Goal: Obtain resource: Download file/media

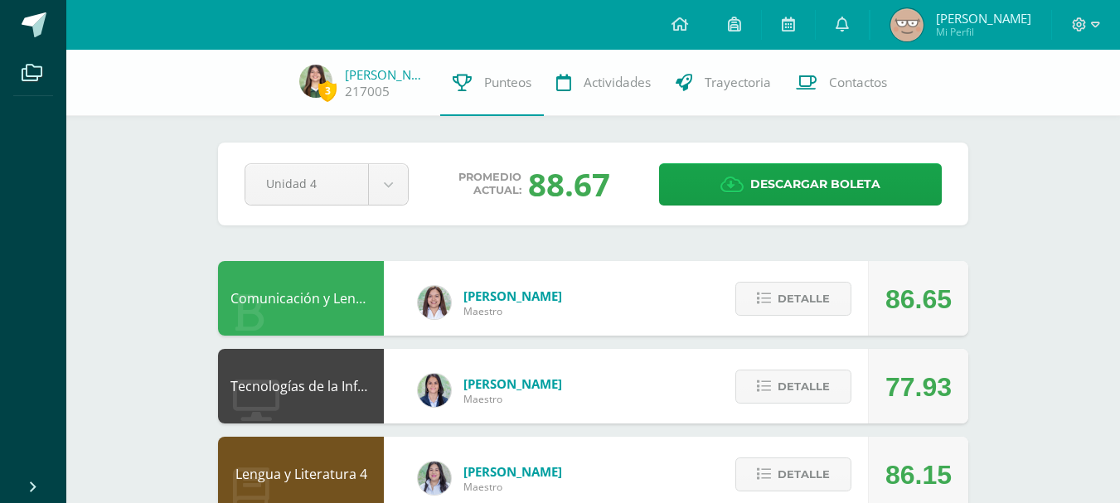
scroll to position [1, 0]
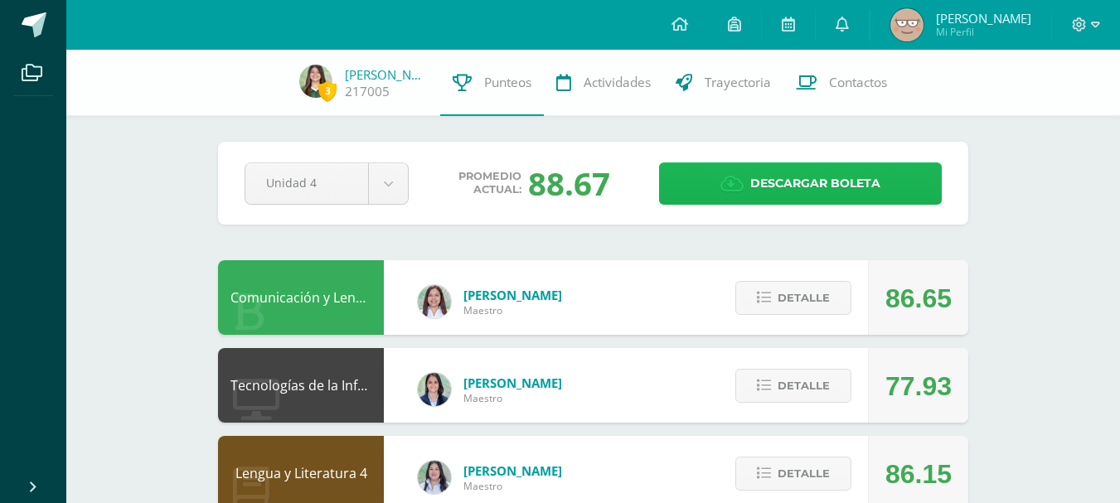
click at [795, 179] on span "Descargar boleta" at bounding box center [815, 183] width 130 height 41
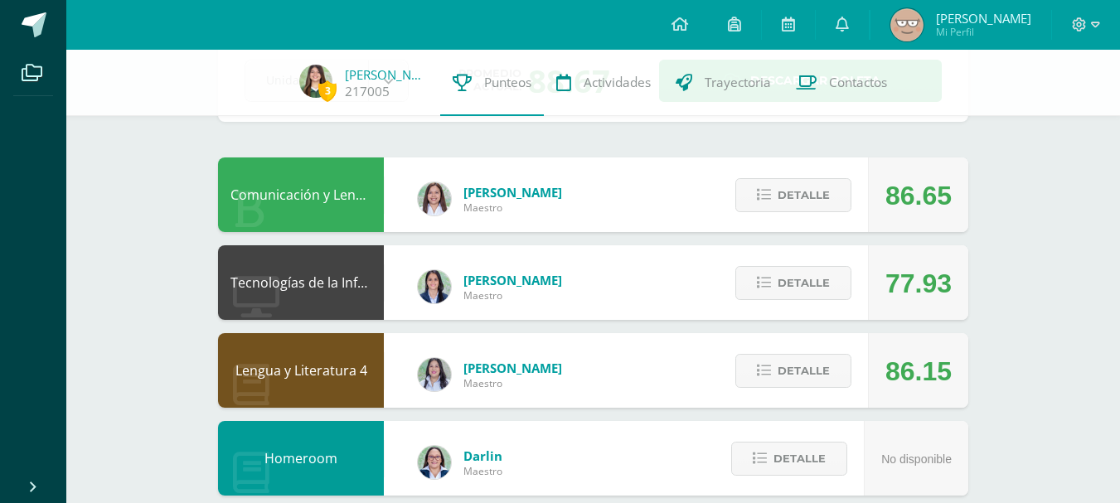
scroll to position [103, 0]
click at [760, 279] on icon at bounding box center [764, 284] width 14 height 14
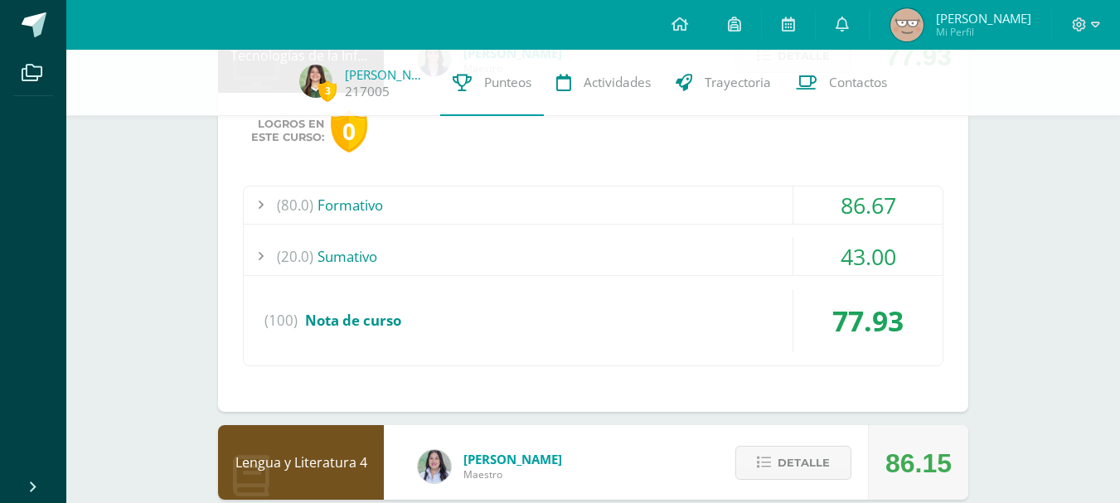
scroll to position [330, 0]
click at [632, 215] on div "(80.0) Formativo" at bounding box center [593, 205] width 699 height 37
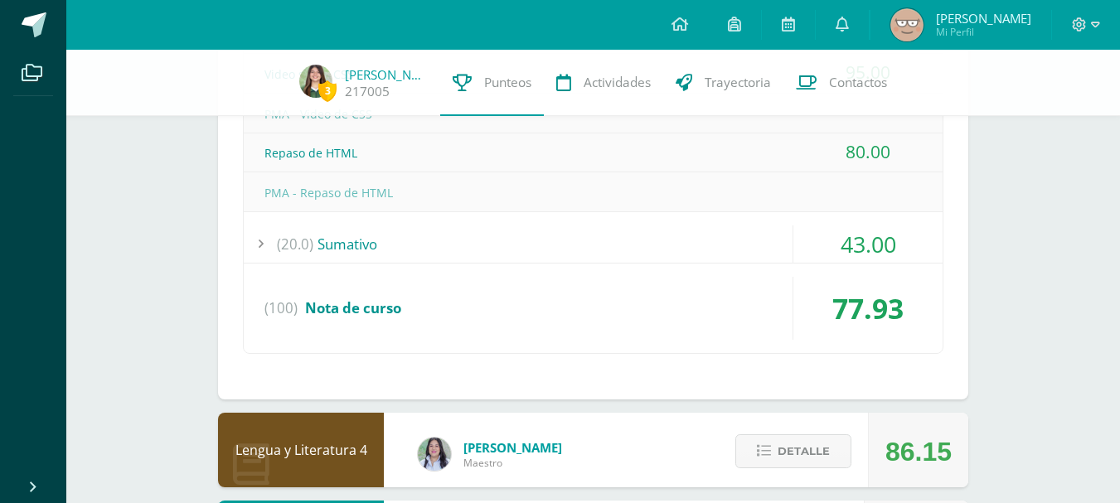
scroll to position [875, 0]
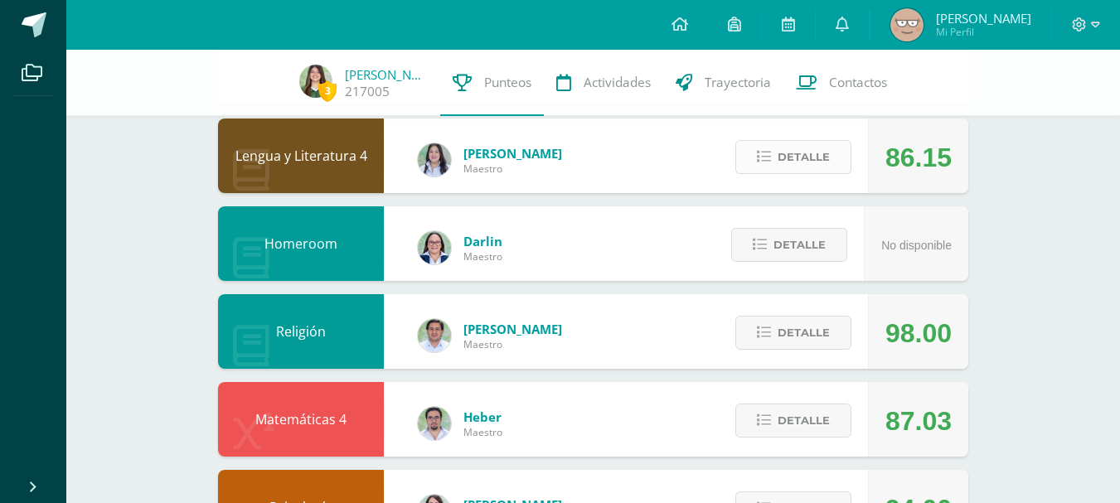
click at [811, 155] on span "Detalle" at bounding box center [804, 157] width 52 height 31
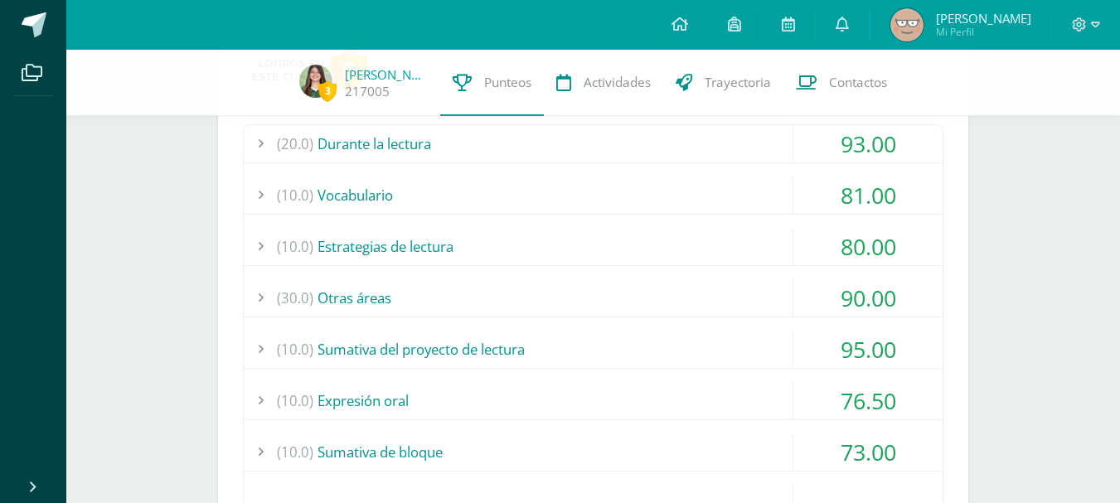
scroll to position [1037, 0]
click at [668, 449] on div "(10.0) Sumativa de bloque" at bounding box center [593, 451] width 699 height 37
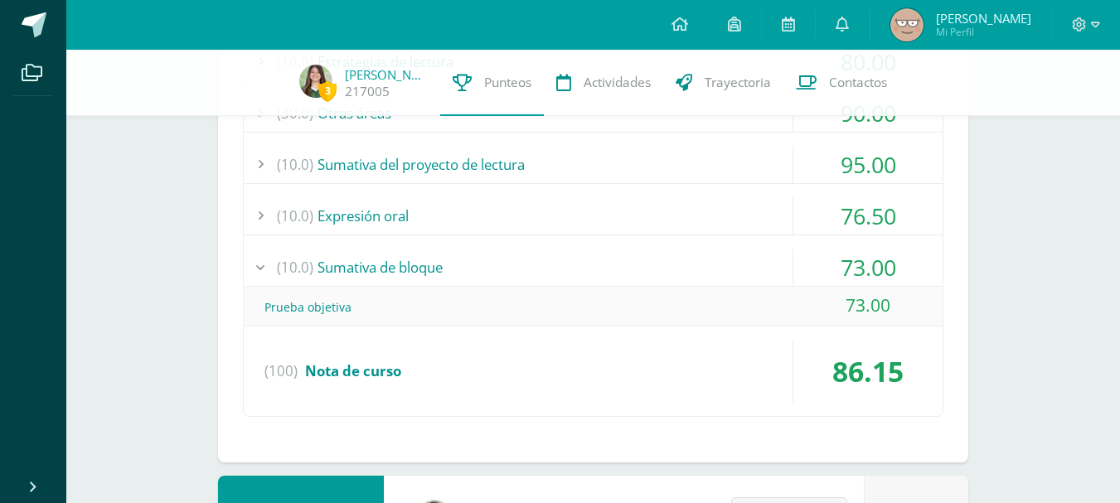
scroll to position [983, 0]
click at [655, 214] on div "(10.0) Expresión oral" at bounding box center [593, 216] width 699 height 37
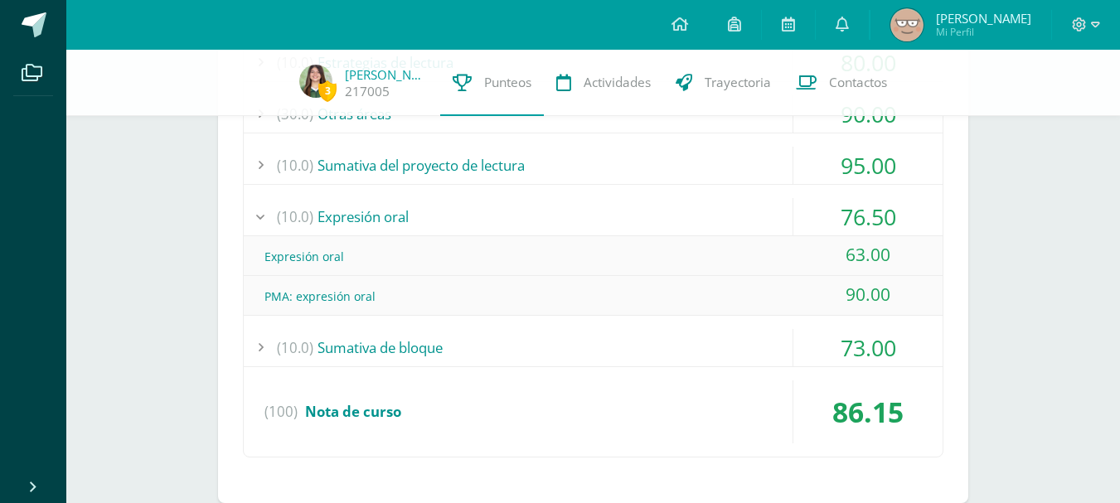
click at [656, 216] on div "(10.0) Expresión oral" at bounding box center [593, 216] width 699 height 37
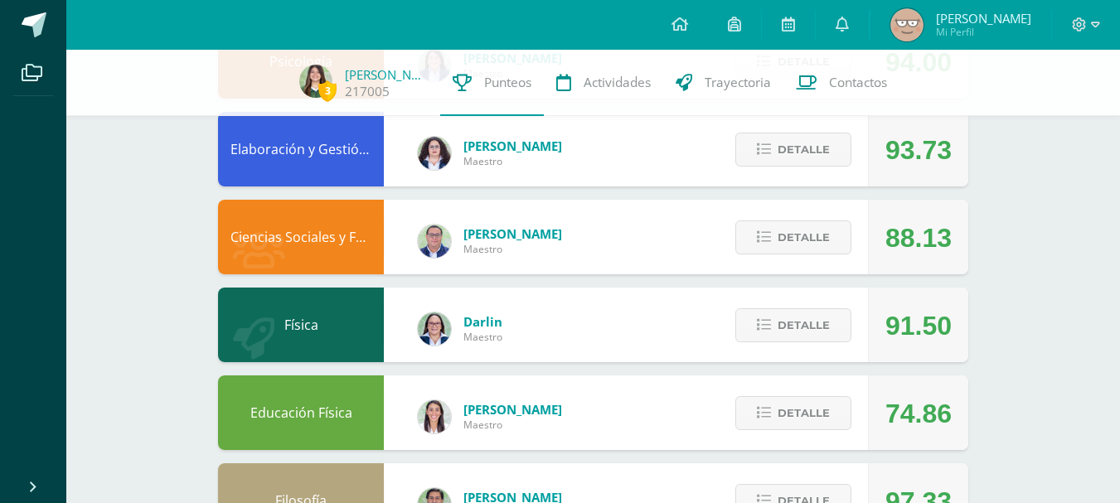
scroll to position [1661, 0]
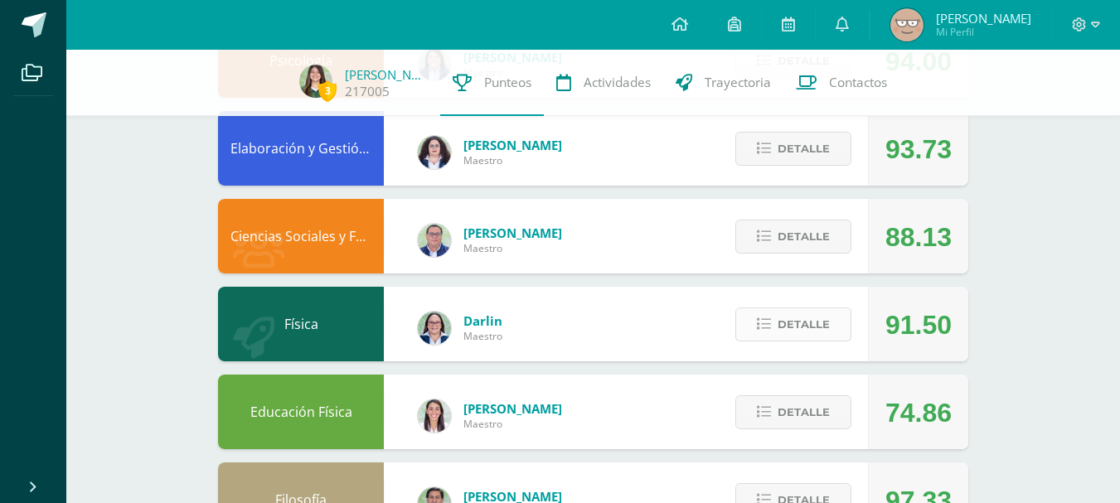
click at [801, 326] on span "Detalle" at bounding box center [804, 324] width 52 height 31
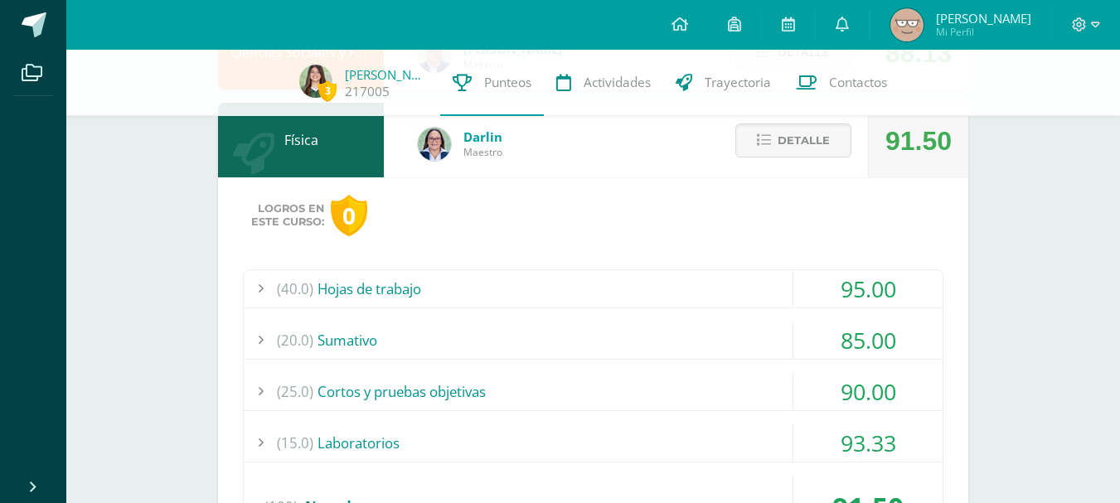
scroll to position [1842, 0]
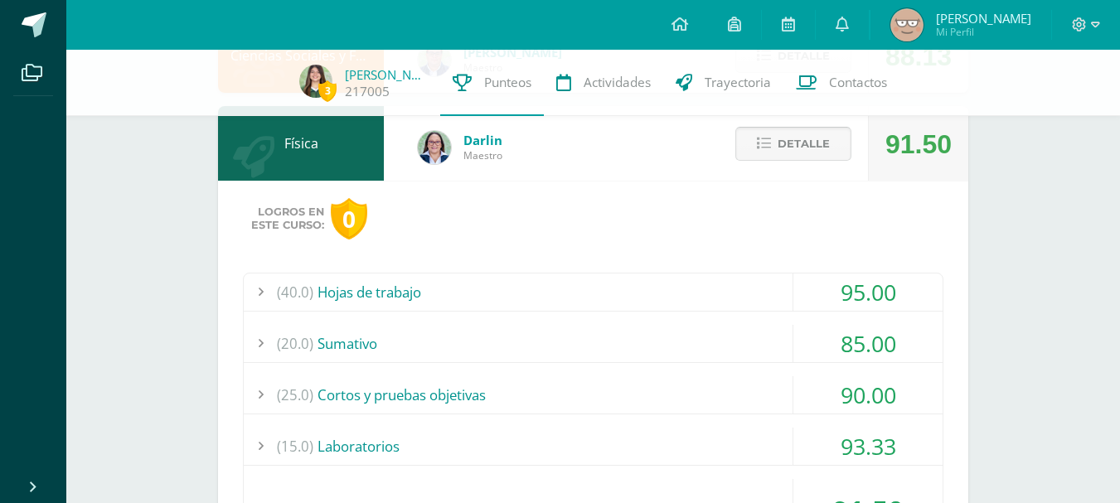
click at [783, 152] on span "Detalle" at bounding box center [804, 144] width 52 height 31
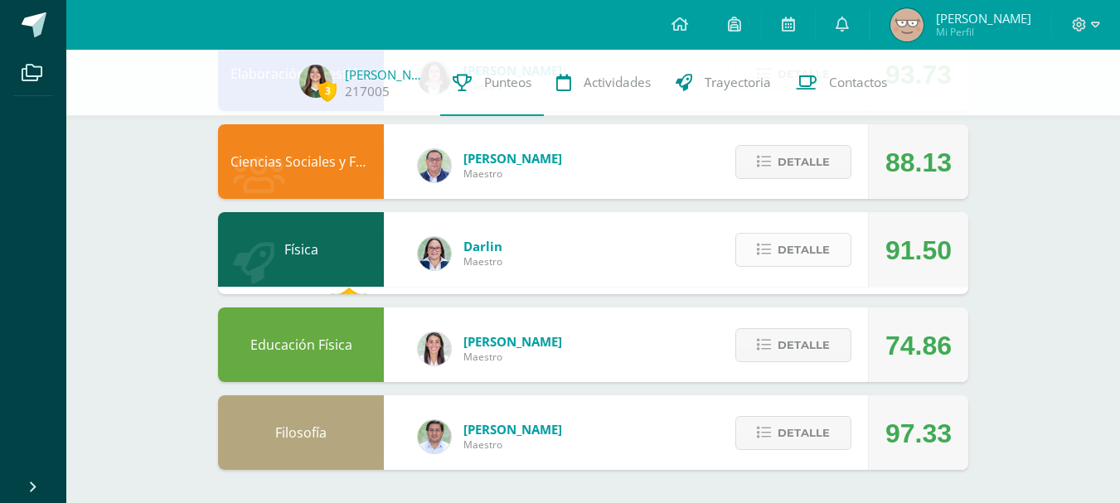
scroll to position [1728, 0]
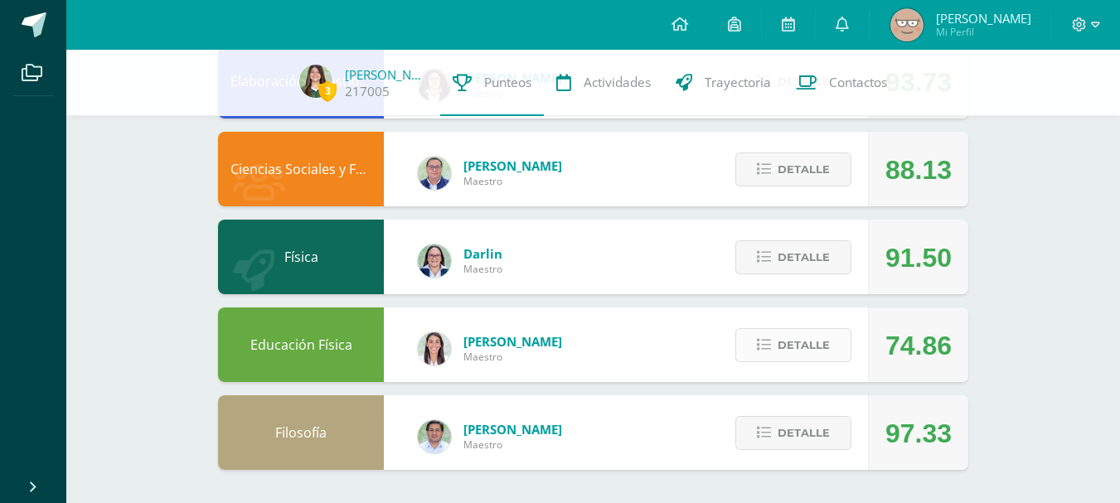
click at [781, 352] on span "Detalle" at bounding box center [804, 345] width 52 height 31
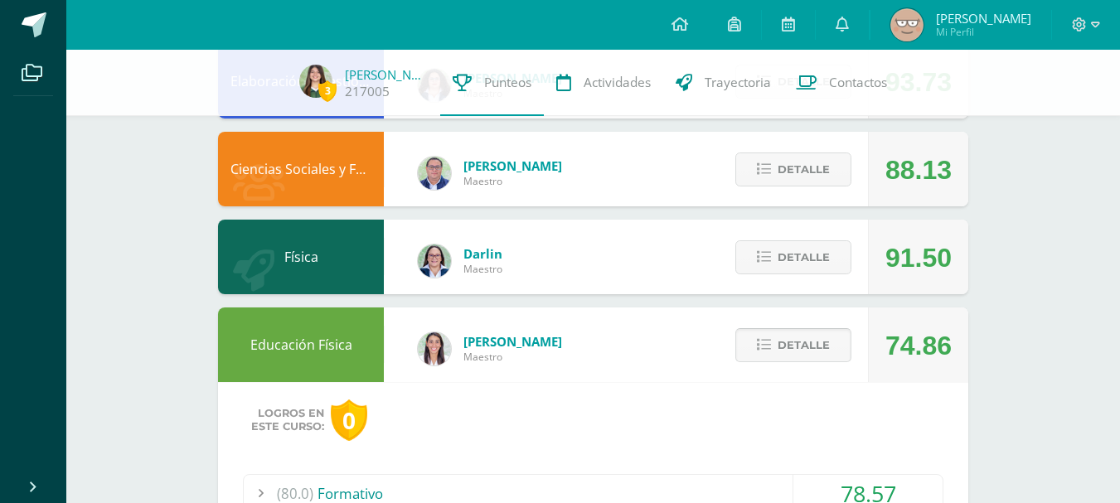
scroll to position [2046, 0]
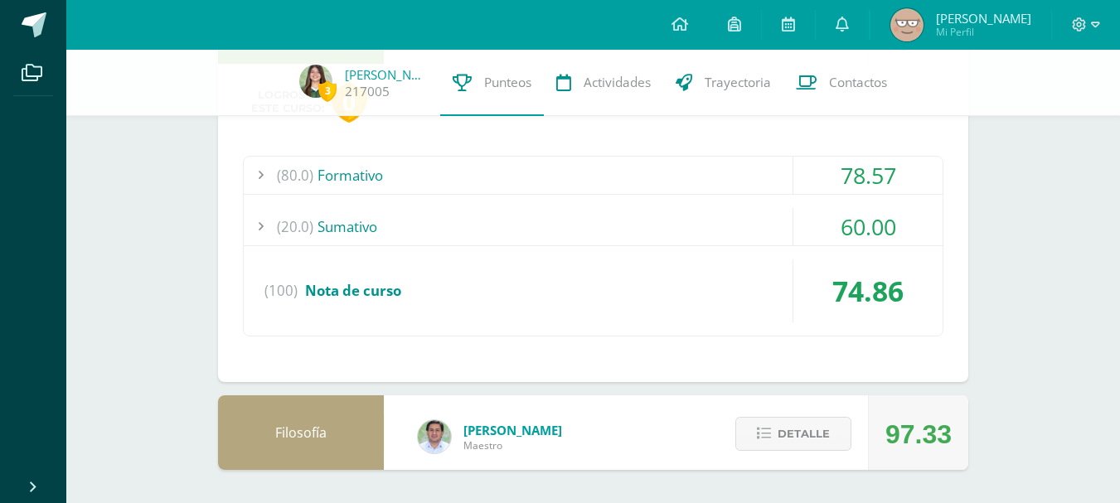
click at [694, 165] on div "(80.0) Formativo" at bounding box center [593, 175] width 699 height 37
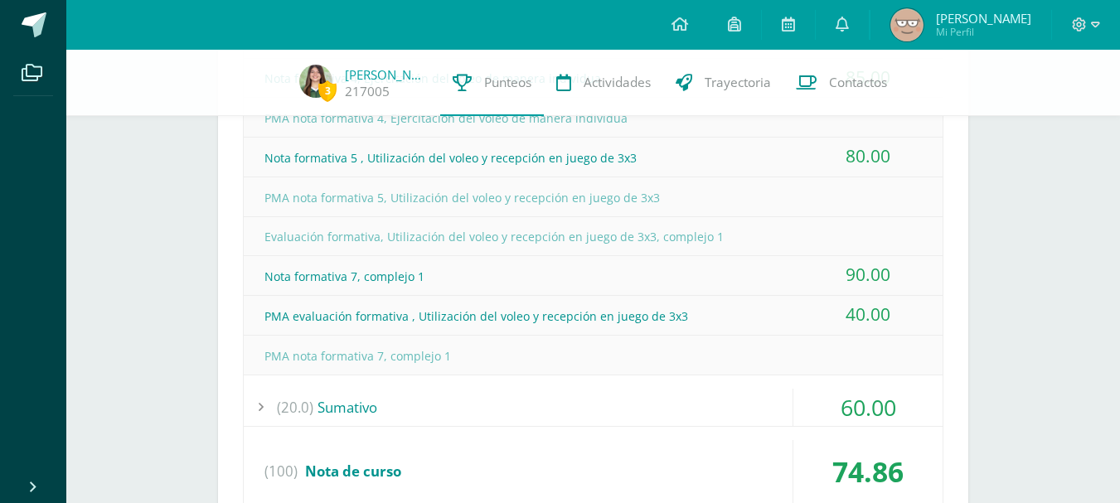
scroll to position [2421, 0]
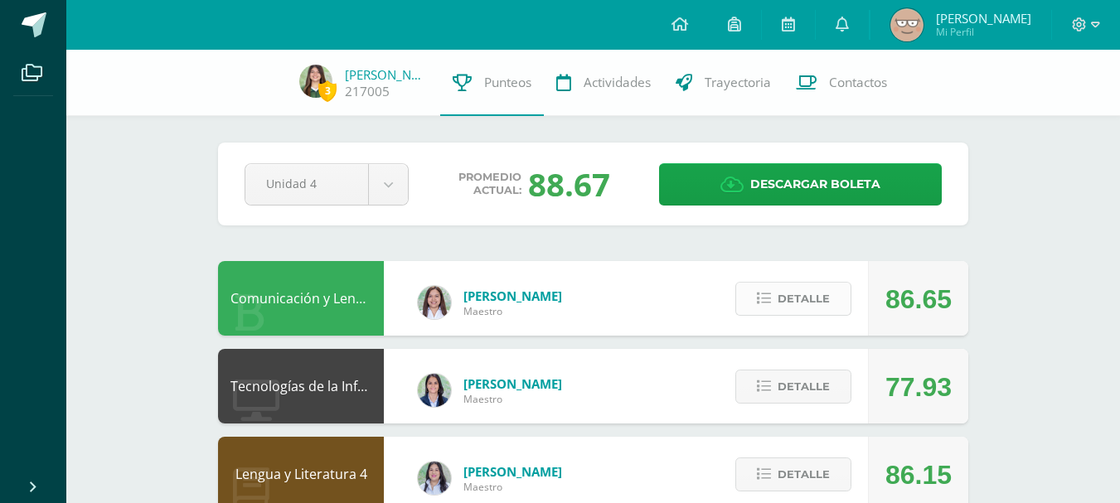
click at [803, 303] on span "Detalle" at bounding box center [804, 299] width 52 height 31
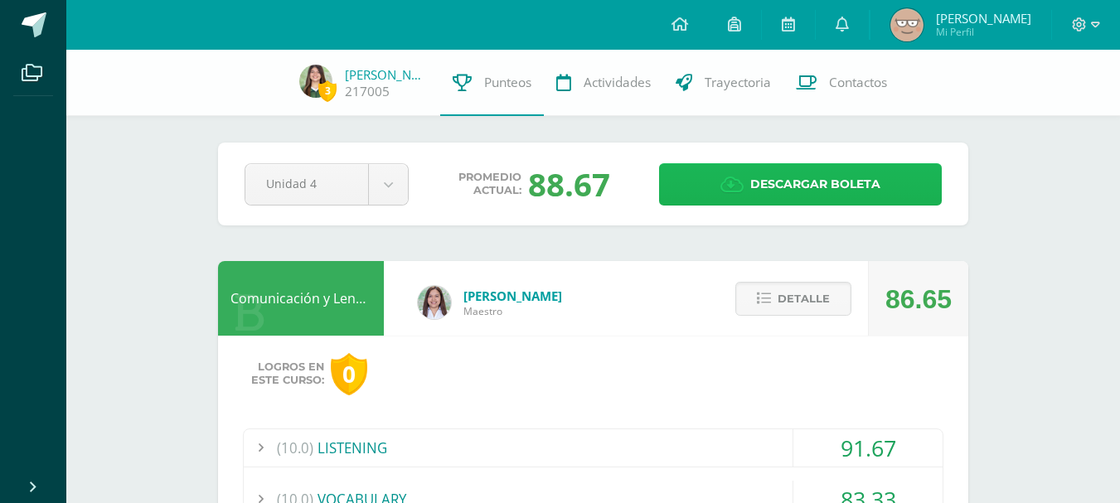
click at [751, 196] on span "Descargar boleta" at bounding box center [815, 184] width 130 height 41
